Goal: Task Accomplishment & Management: Manage account settings

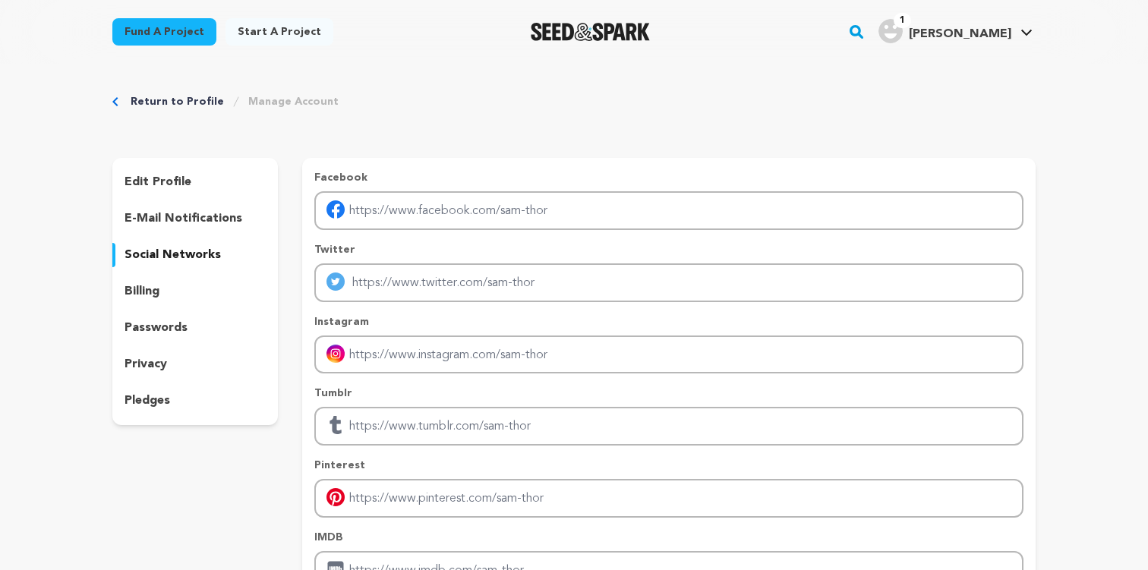
scroll to position [96, 0]
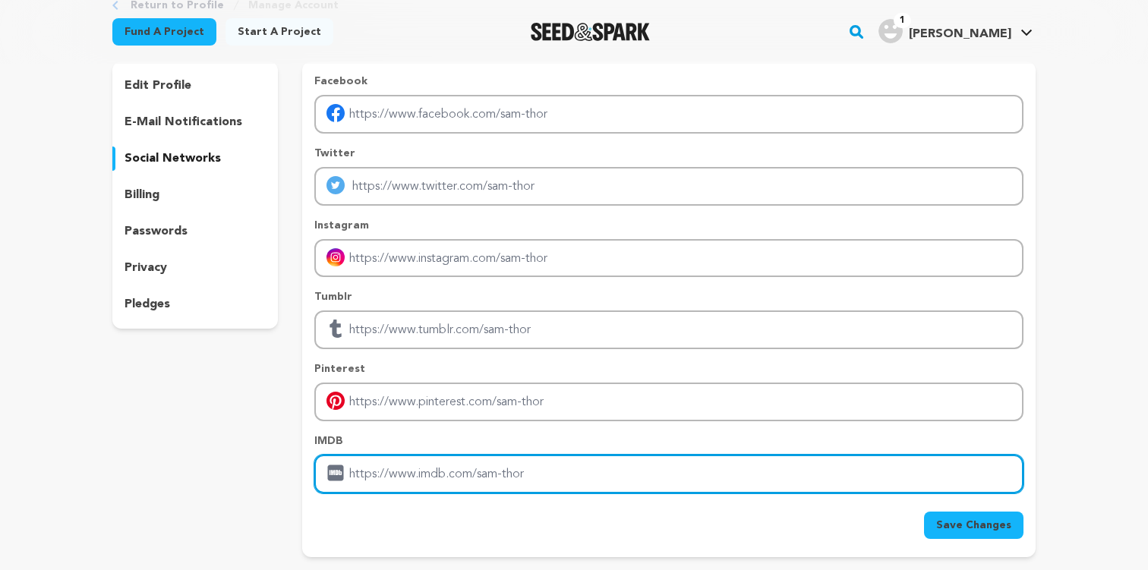
click at [457, 469] on input "Enter IMDB profile link" at bounding box center [668, 474] width 709 height 39
paste input "https://pro.imdb.com/name/nm8000157"
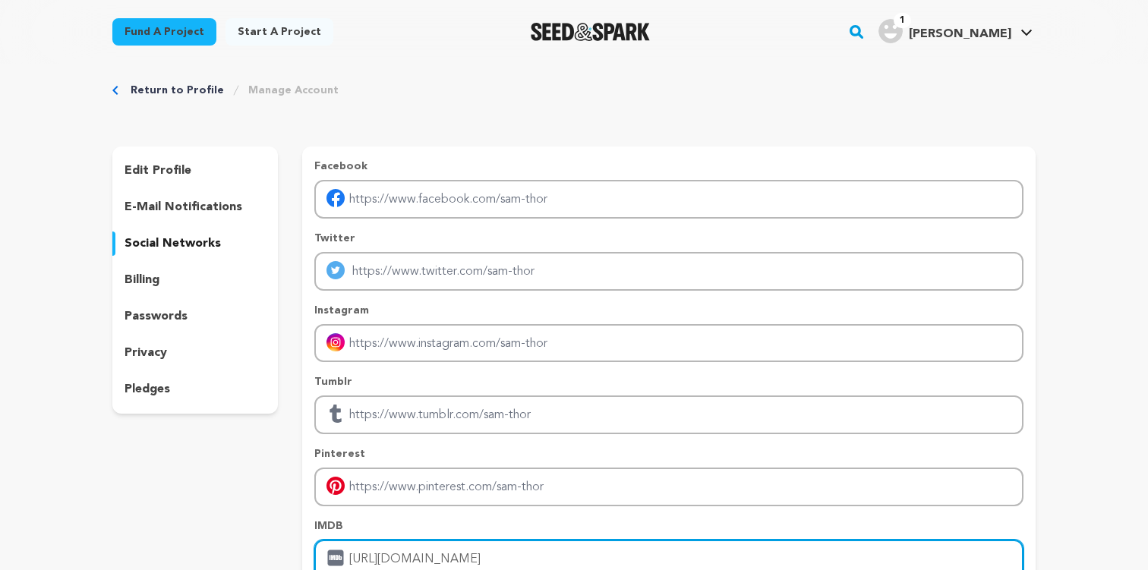
scroll to position [0, 0]
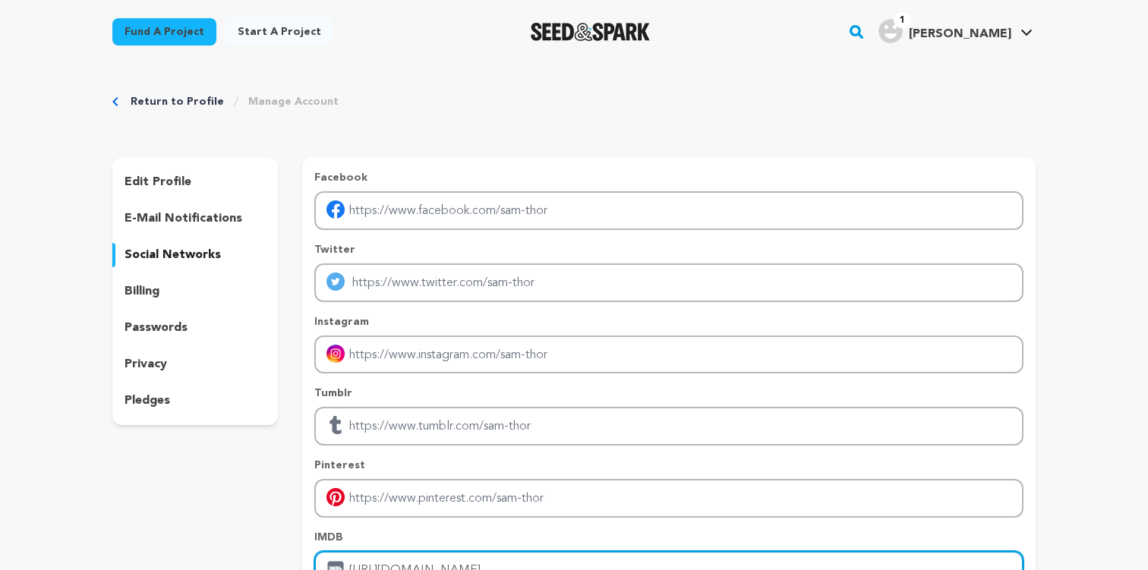
type input "https://pro.imdb.com/name/nm8000157"
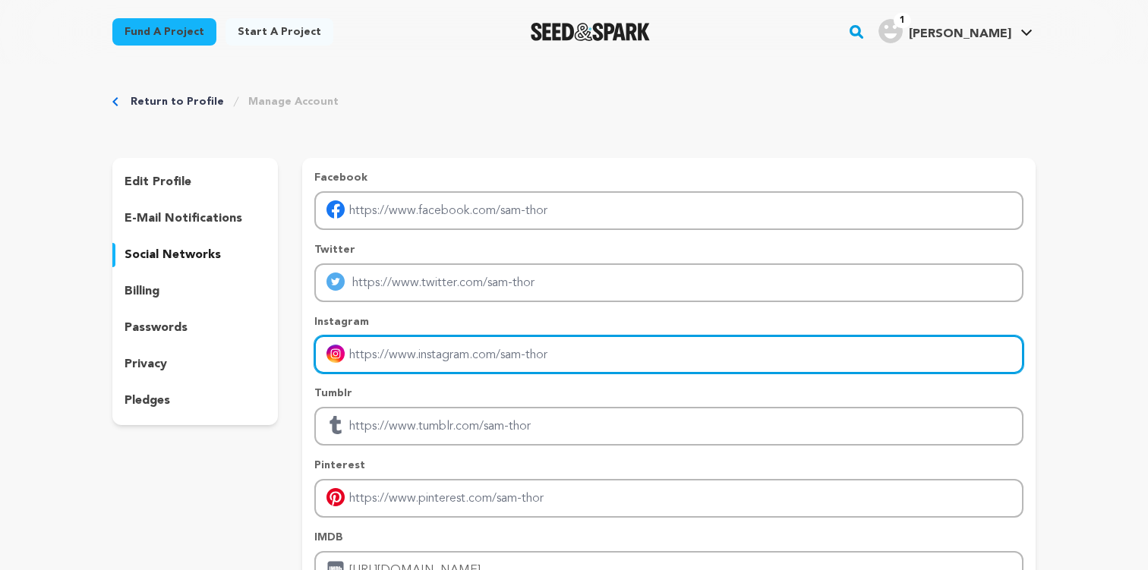
click at [491, 364] on input "Enter instagram handle link" at bounding box center [668, 355] width 709 height 39
paste input "https://www.instagram.com/sam.thor/"
type input "https://www.instagram.com/sam.thor/"
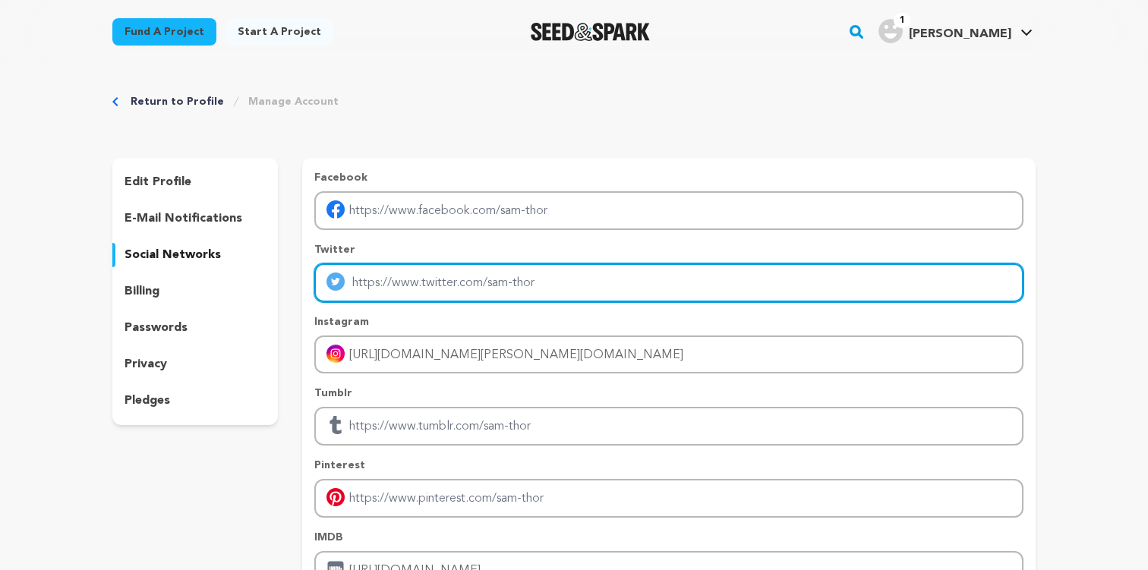
click at [504, 285] on input "Enter twitter profile link" at bounding box center [668, 282] width 709 height 39
paste input "https://x.com/sthor97?lang=en"
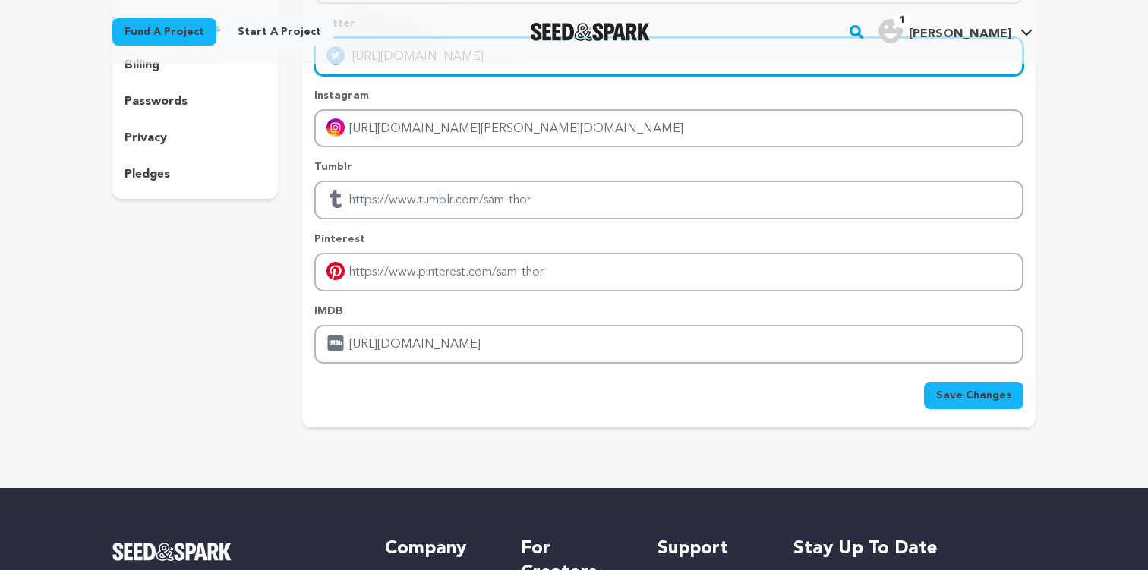
scroll to position [236, 0]
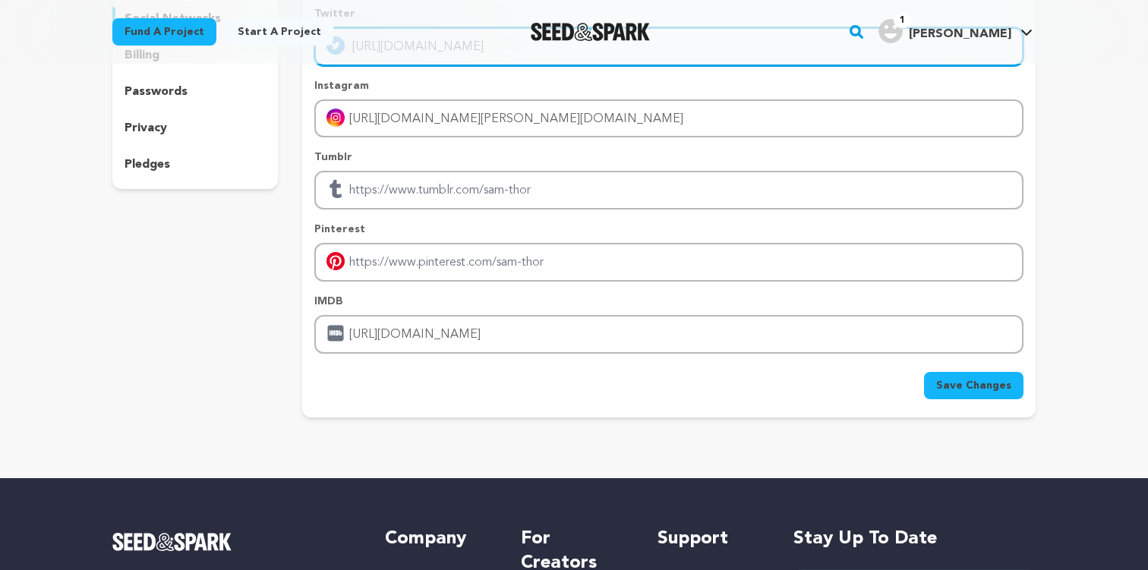
type input "https://x.com/sthor97"
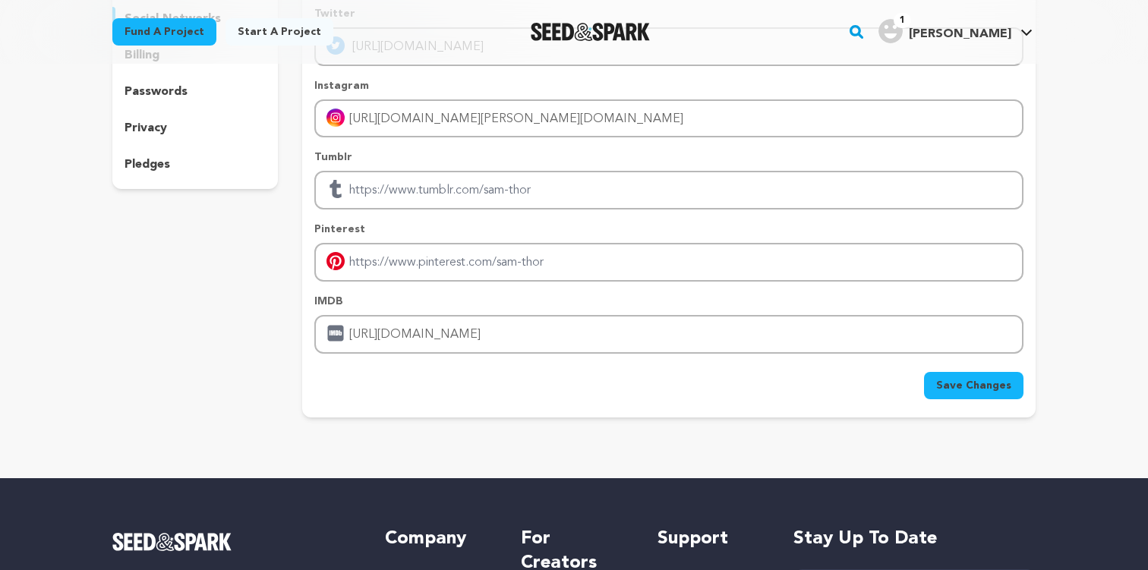
click at [978, 400] on div "Facebook Twitter https://x.com/sthor97 Instagram https://www.instagram.com/sam.…" at bounding box center [668, 170] width 733 height 496
click at [970, 381] on span "Save Changes" at bounding box center [973, 385] width 75 height 15
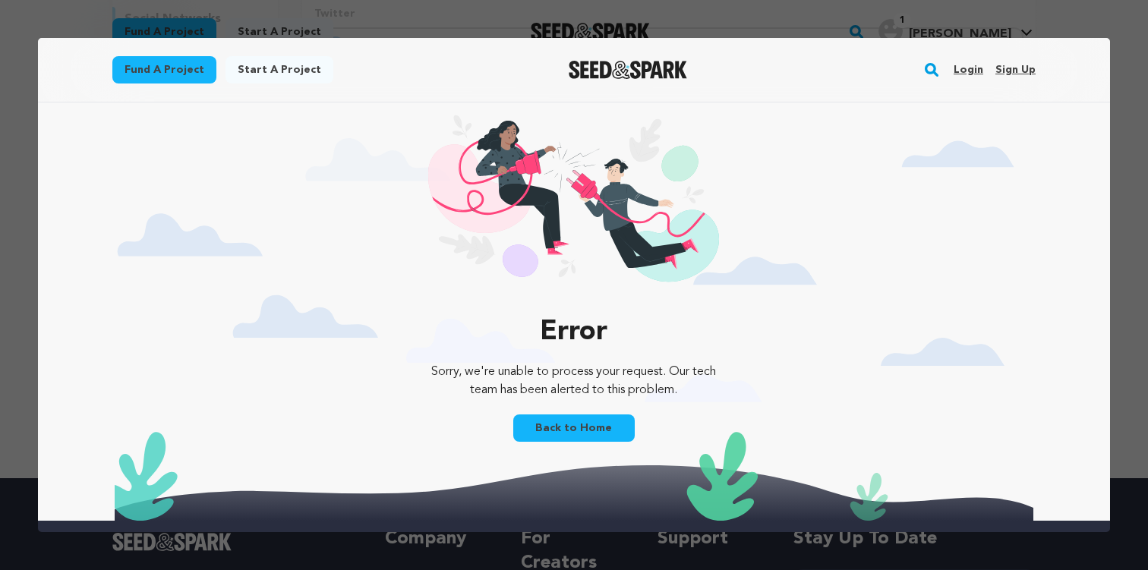
scroll to position [0, 0]
click at [592, 429] on link "Back to Home" at bounding box center [573, 428] width 121 height 27
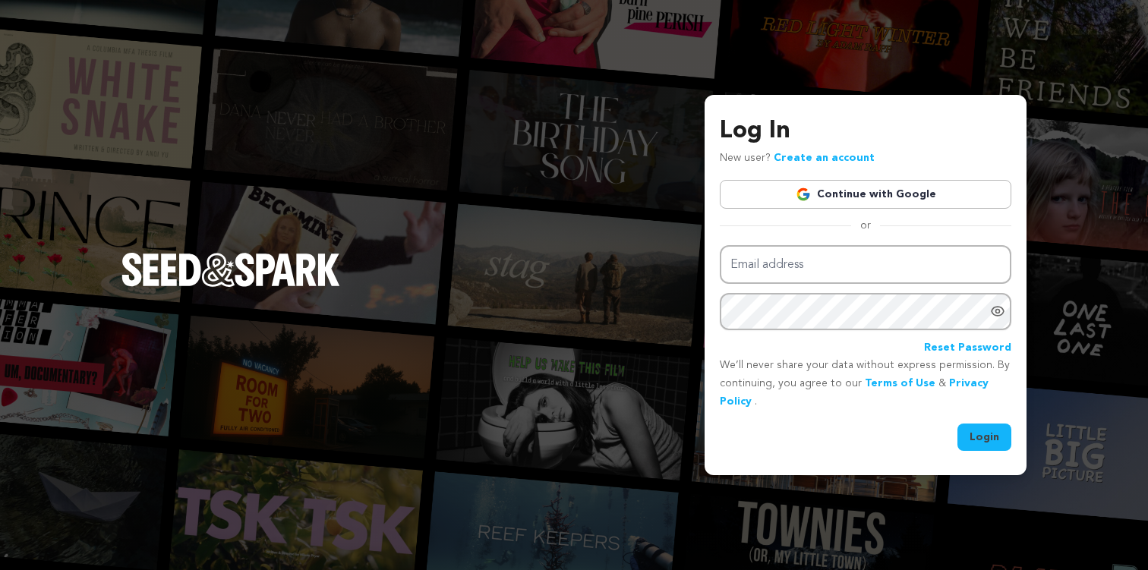
click at [845, 186] on link "Continue with Google" at bounding box center [866, 194] width 292 height 29
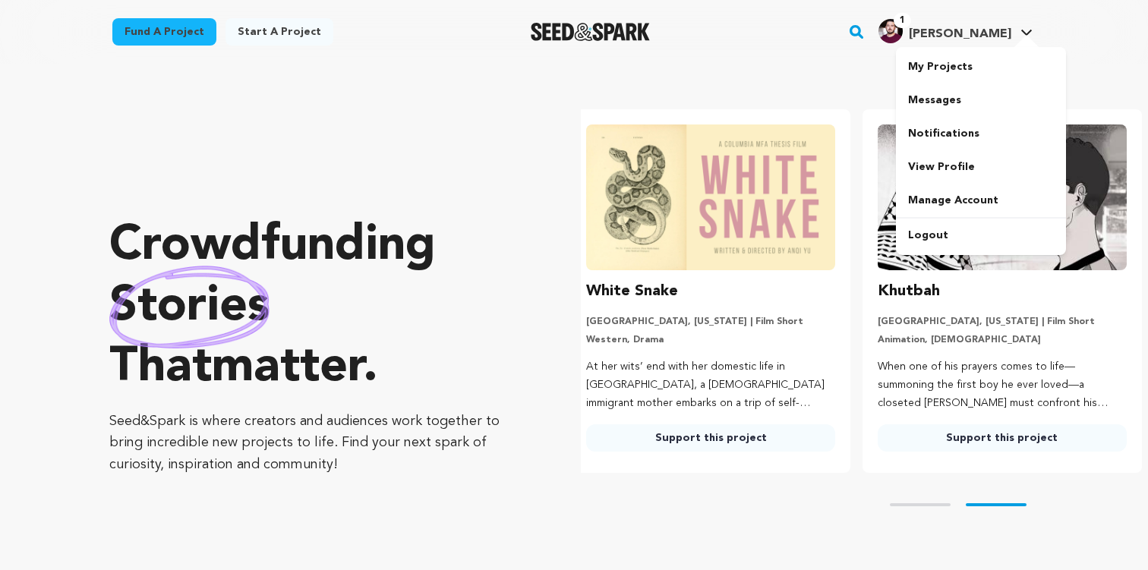
scroll to position [0, 303]
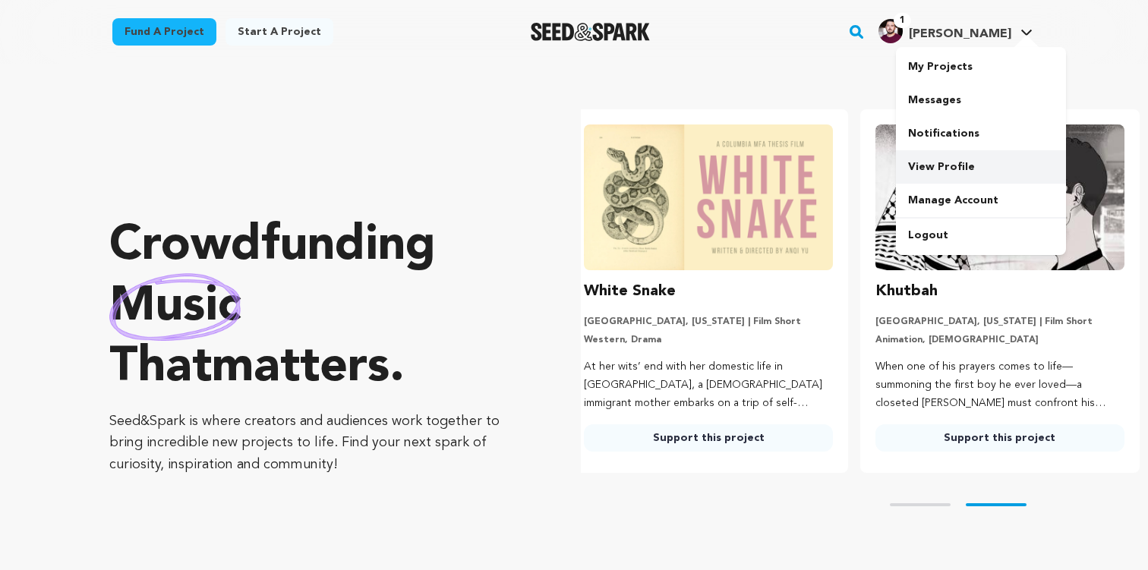
click at [960, 168] on link "View Profile" at bounding box center [981, 166] width 170 height 33
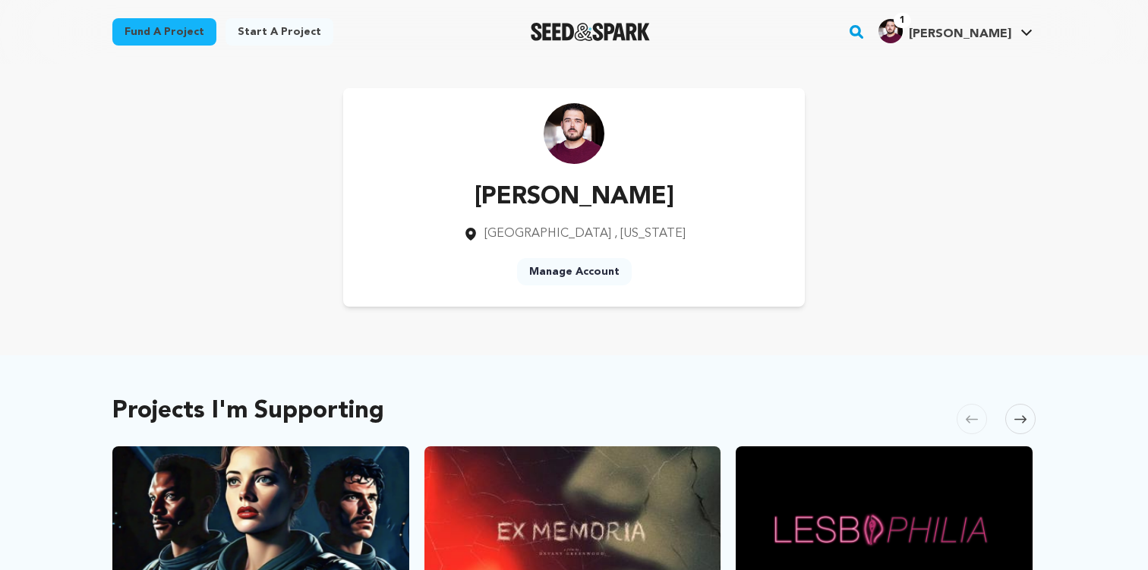
click at [592, 269] on link "Manage Account" at bounding box center [574, 271] width 115 height 27
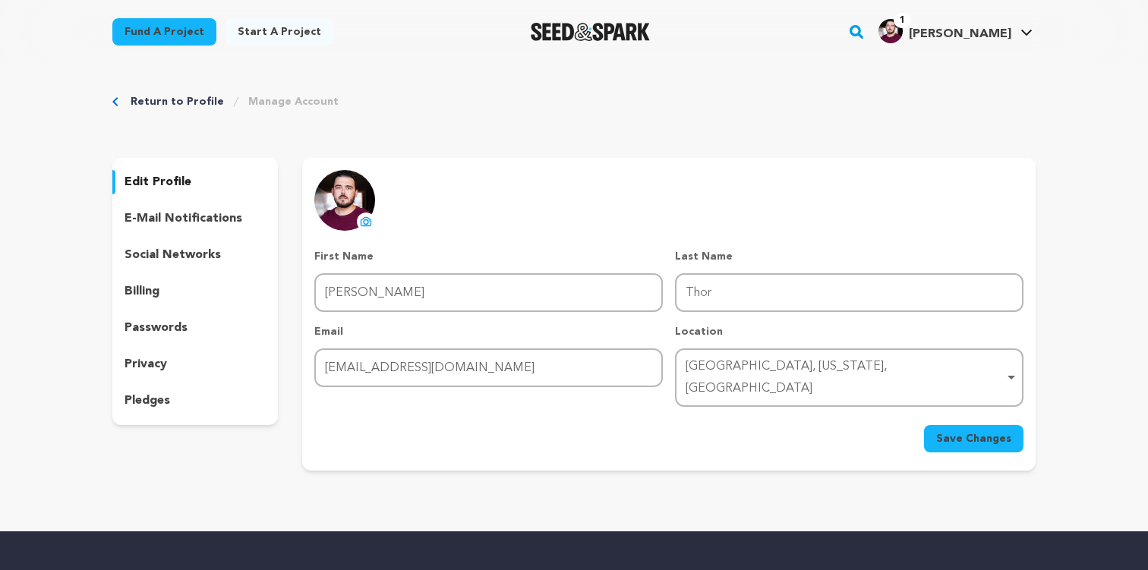
click at [184, 255] on p "social networks" at bounding box center [173, 255] width 96 height 18
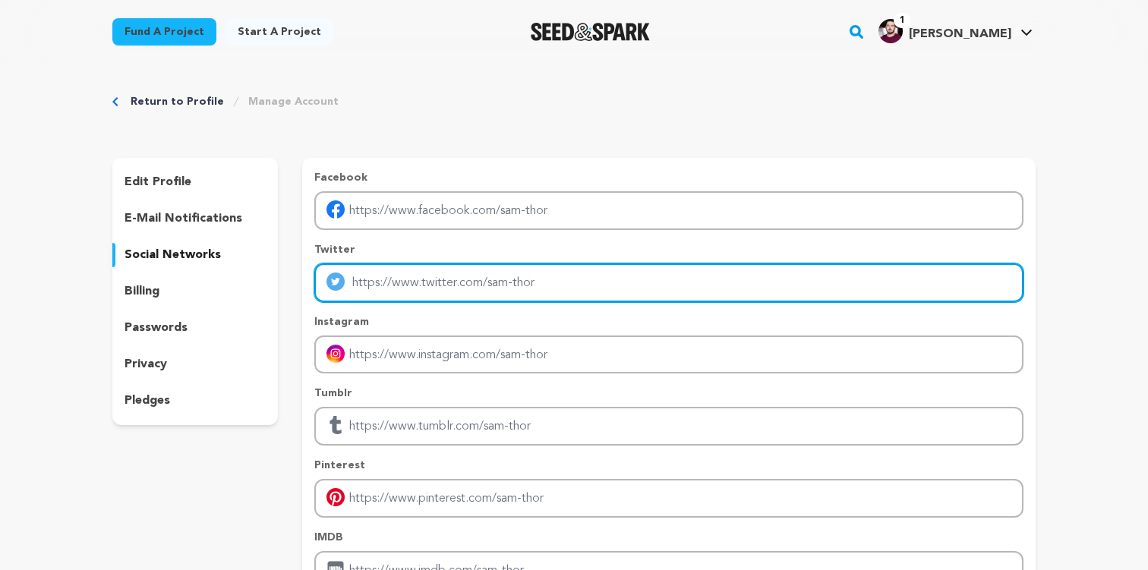
click at [552, 288] on input "Enter twitter profile link" at bounding box center [668, 282] width 709 height 39
paste input "[URL][DOMAIN_NAME]"
type input "[URL][DOMAIN_NAME]"
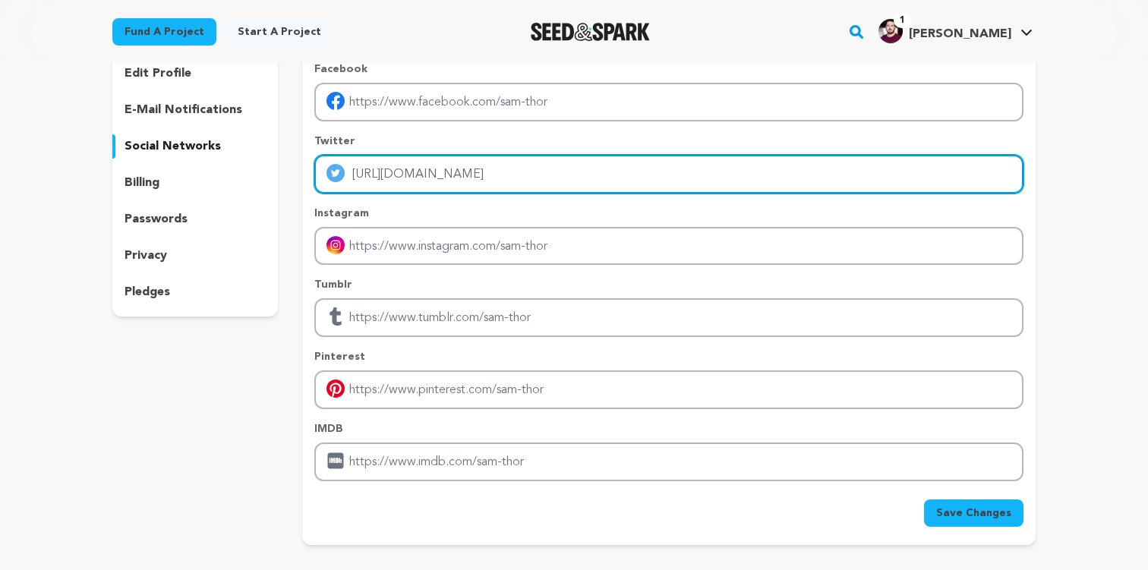
scroll to position [117, 0]
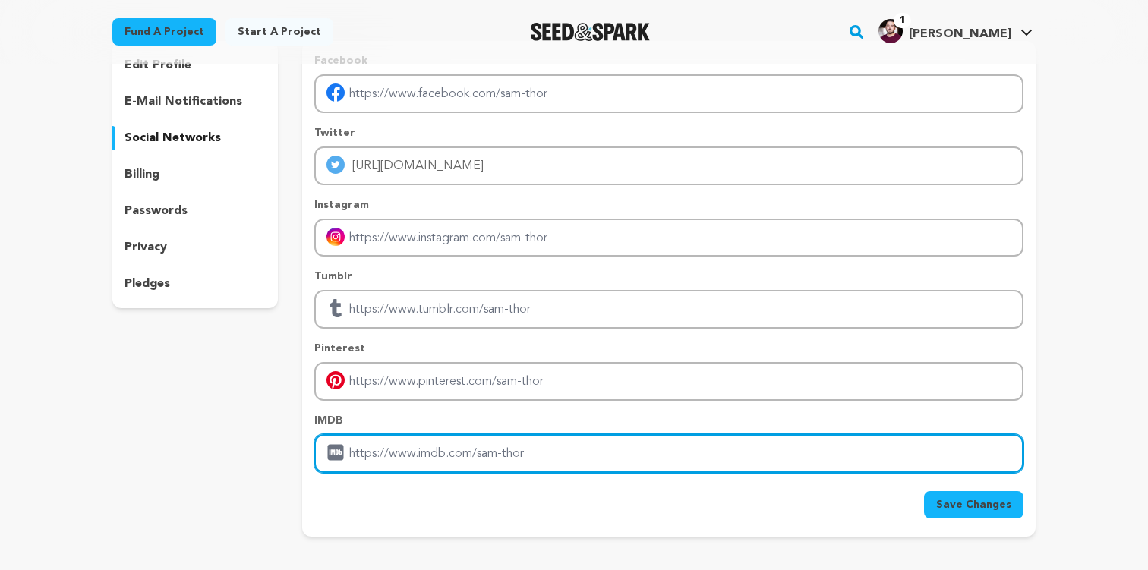
click at [385, 453] on input "Enter IMDB profile link" at bounding box center [668, 453] width 709 height 39
paste input "[URL][DOMAIN_NAME]"
type input "[URL][DOMAIN_NAME]"
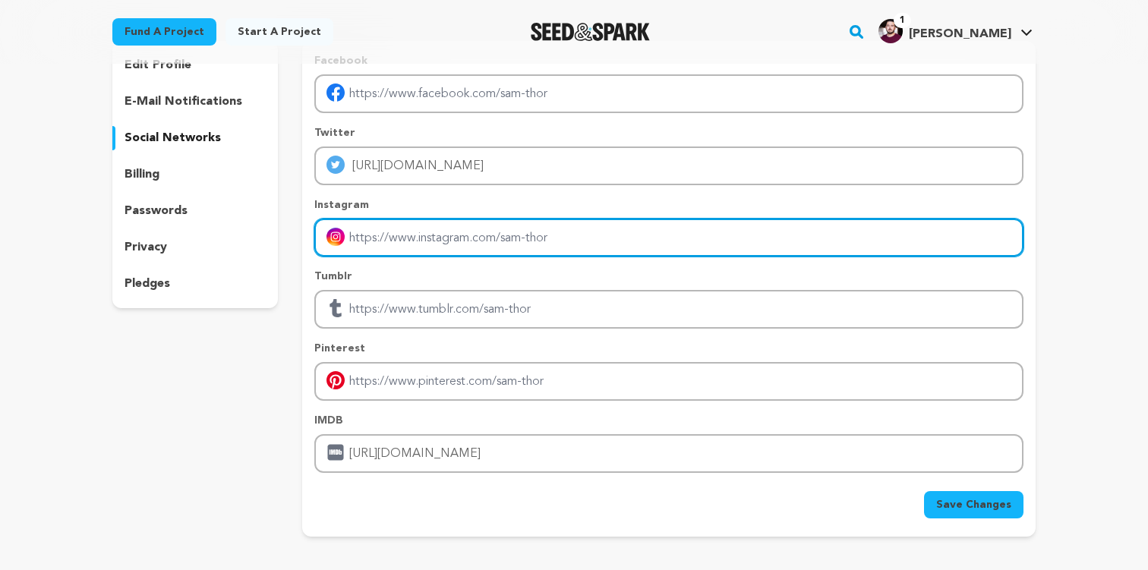
click at [490, 242] on input "Enter instagram handle link" at bounding box center [668, 238] width 709 height 39
paste input "[URL][DOMAIN_NAME][PERSON_NAME][DOMAIN_NAME]"
type input "[URL][DOMAIN_NAME][PERSON_NAME][DOMAIN_NAME]"
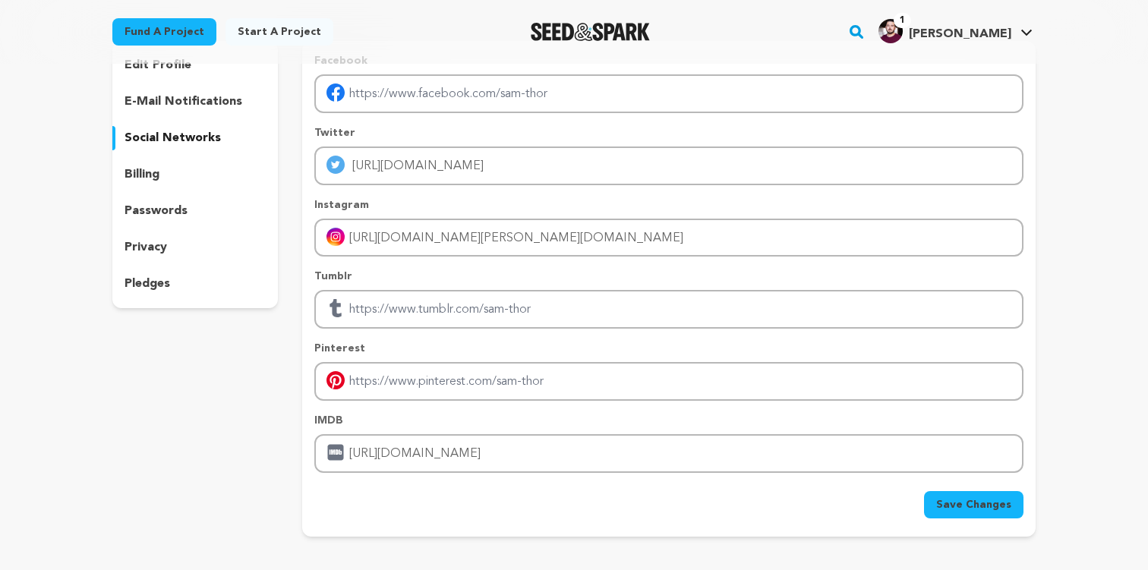
click at [970, 510] on span "Save Changes" at bounding box center [973, 504] width 75 height 15
click at [143, 177] on p "billing" at bounding box center [142, 175] width 35 height 18
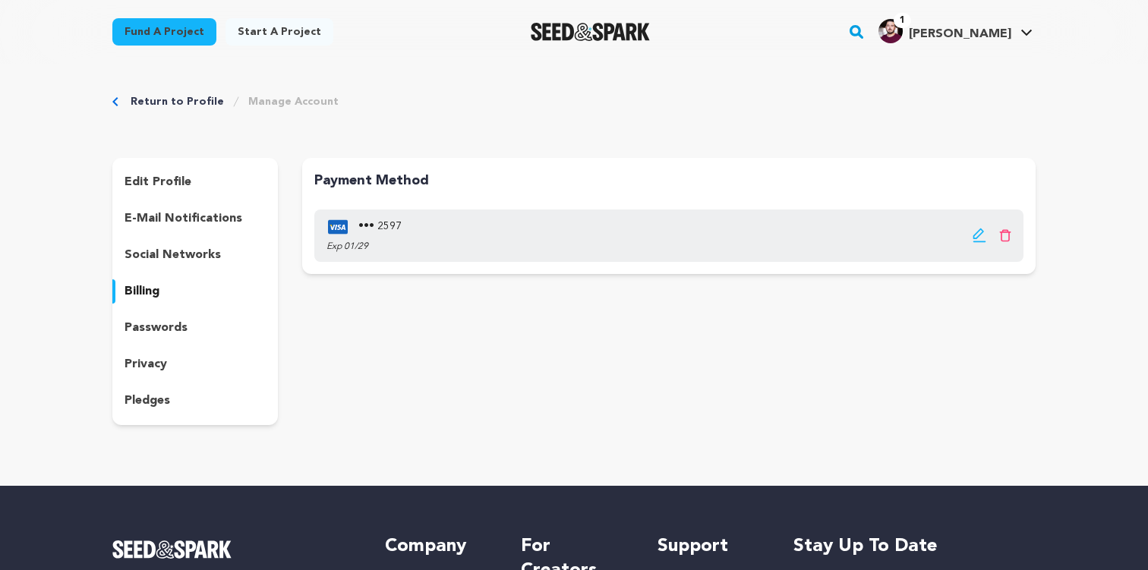
click at [153, 364] on p "privacy" at bounding box center [146, 364] width 43 height 18
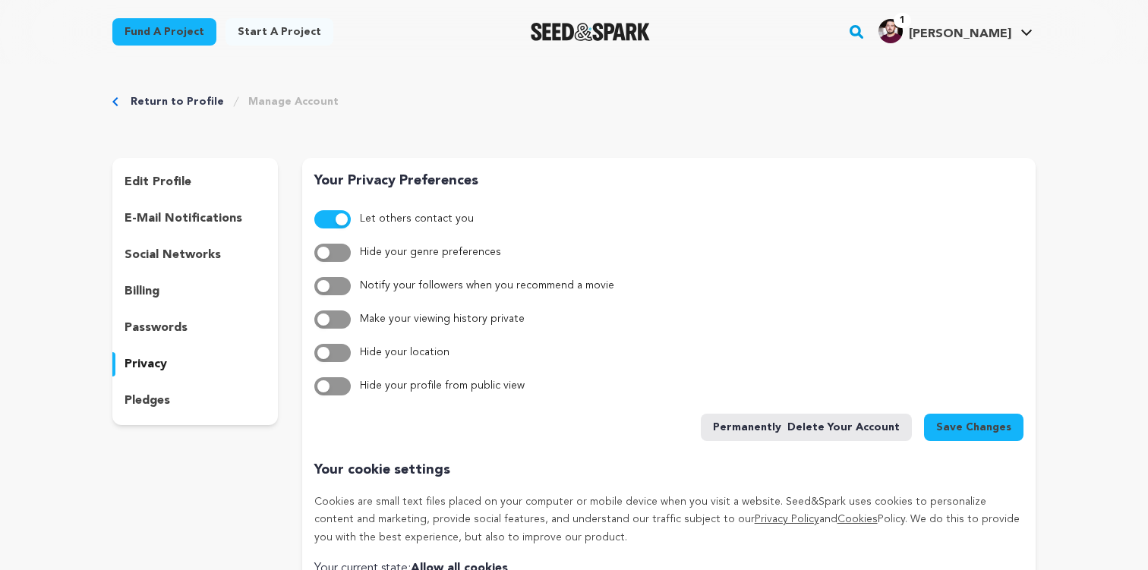
click at [159, 410] on div "pledges" at bounding box center [195, 401] width 166 height 24
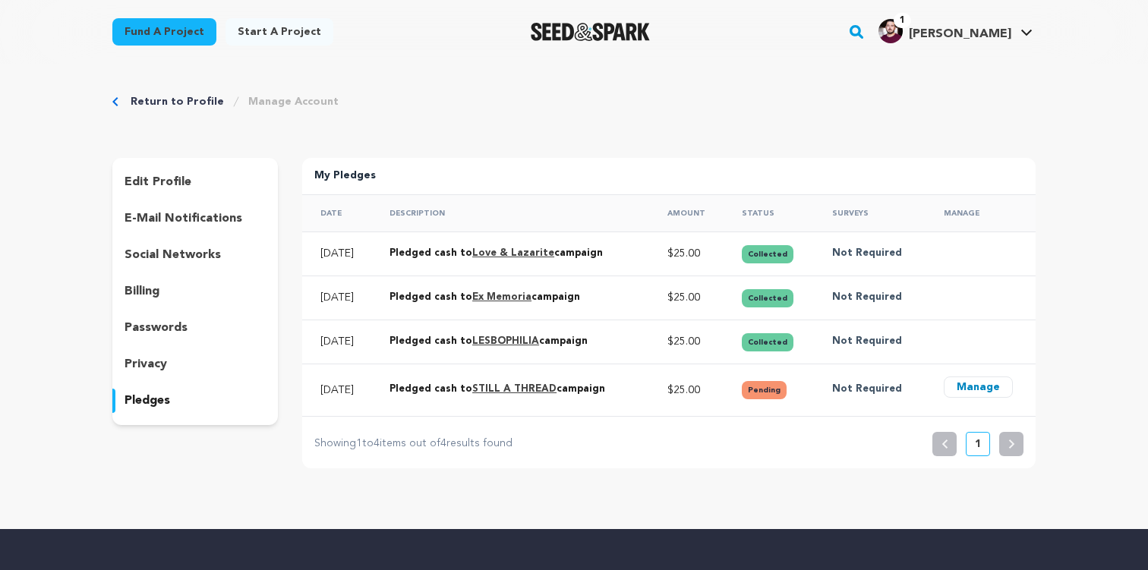
click at [980, 385] on button "Manage" at bounding box center [978, 387] width 69 height 21
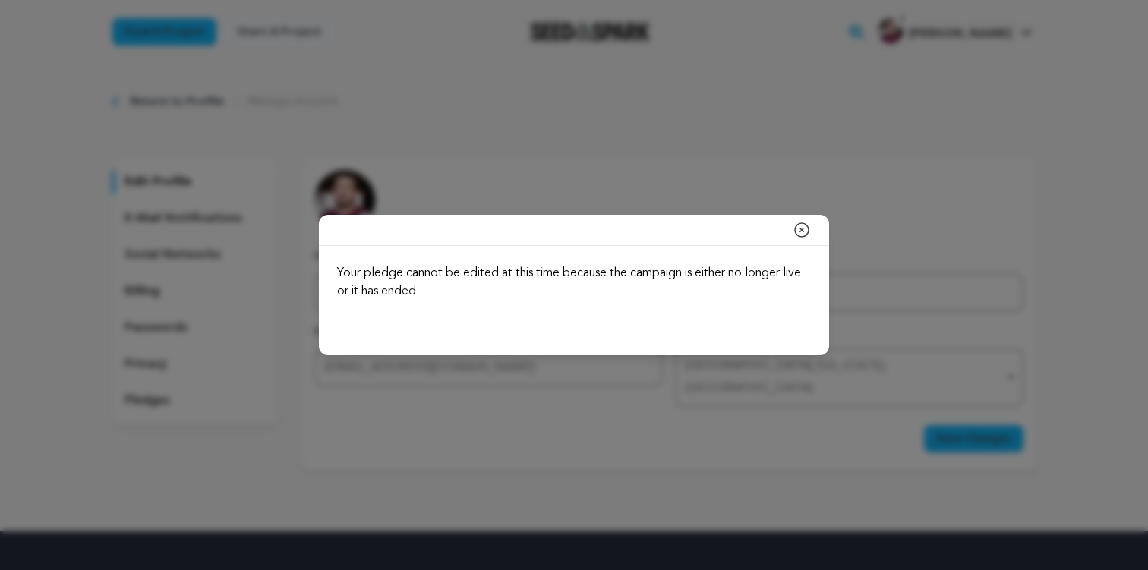
click at [796, 228] on icon "button" at bounding box center [802, 230] width 18 height 18
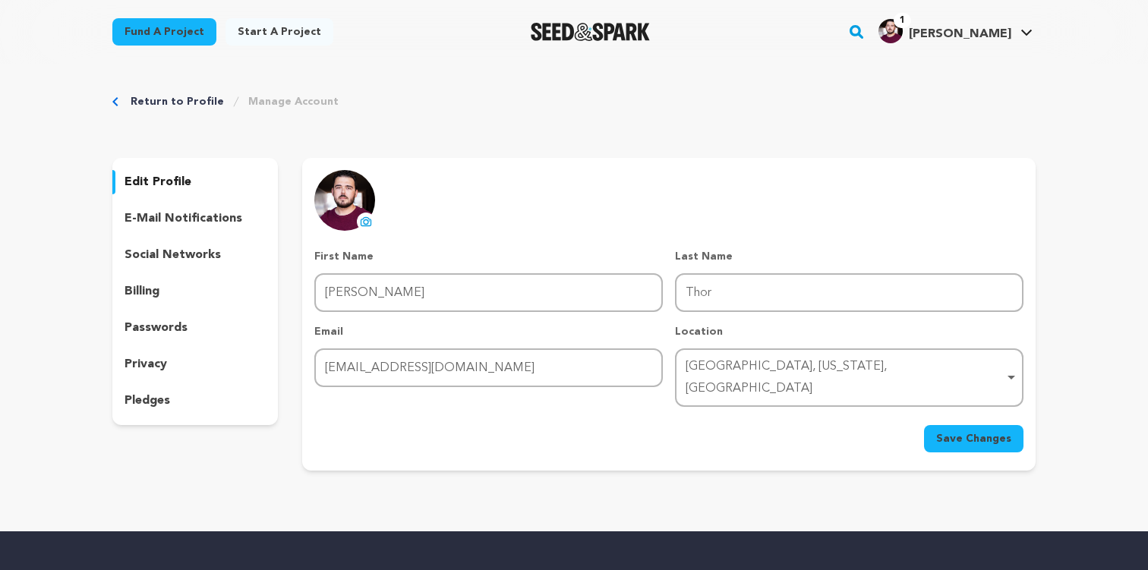
click at [138, 102] on link "Return to Profile" at bounding box center [177, 101] width 93 height 15
